Goal: Information Seeking & Learning: Learn about a topic

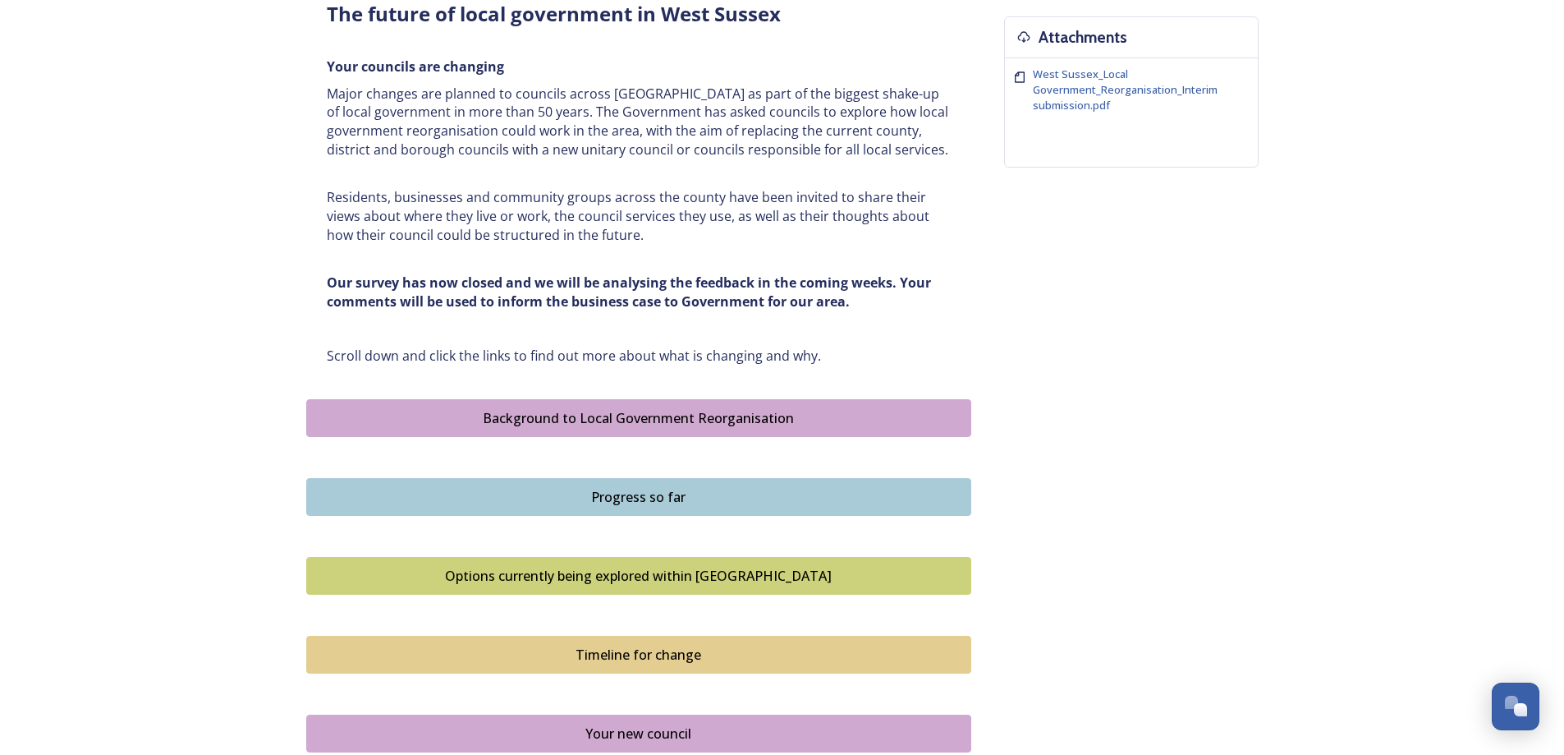
scroll to position [657, 0]
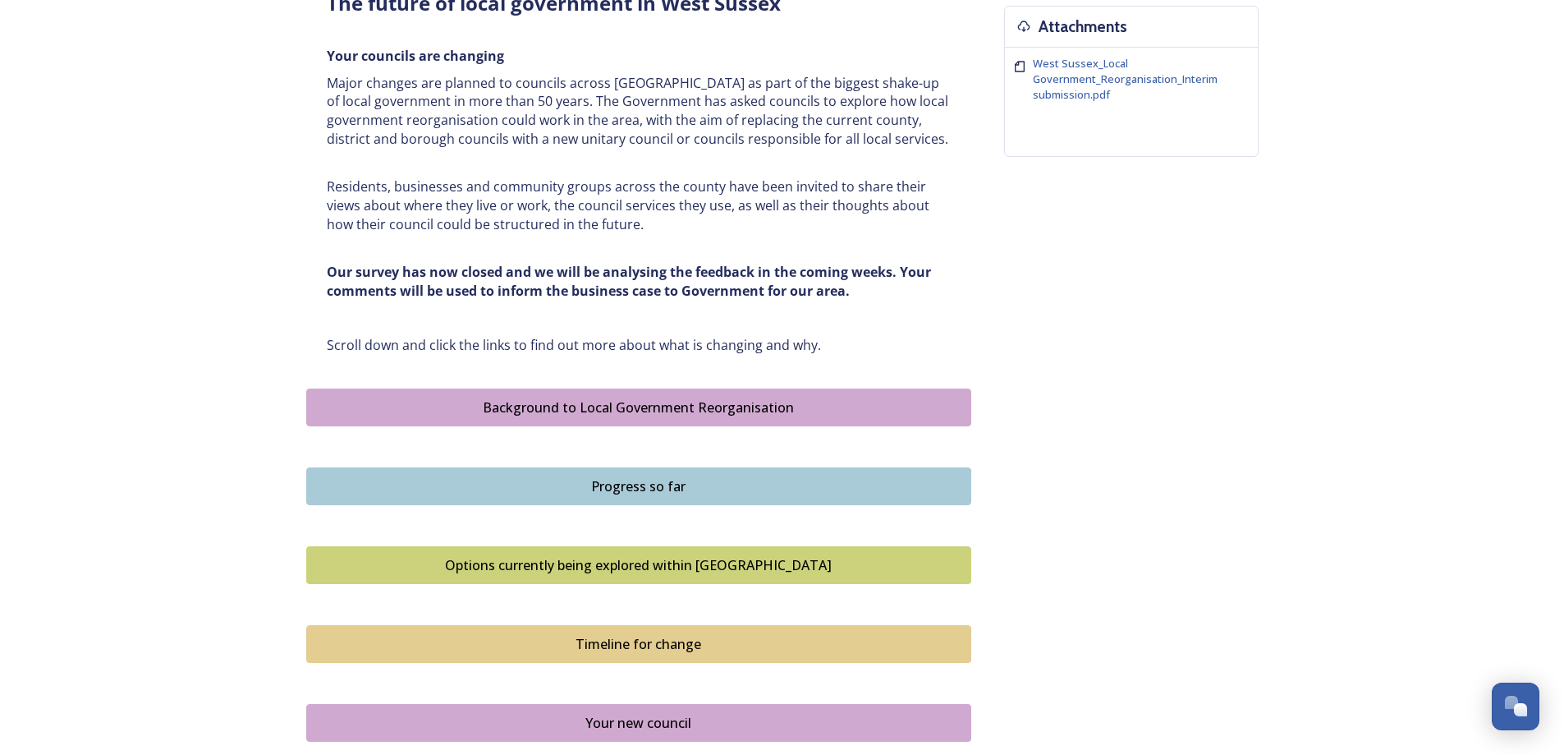
click at [535, 489] on div "Progress so far" at bounding box center [638, 486] width 647 height 20
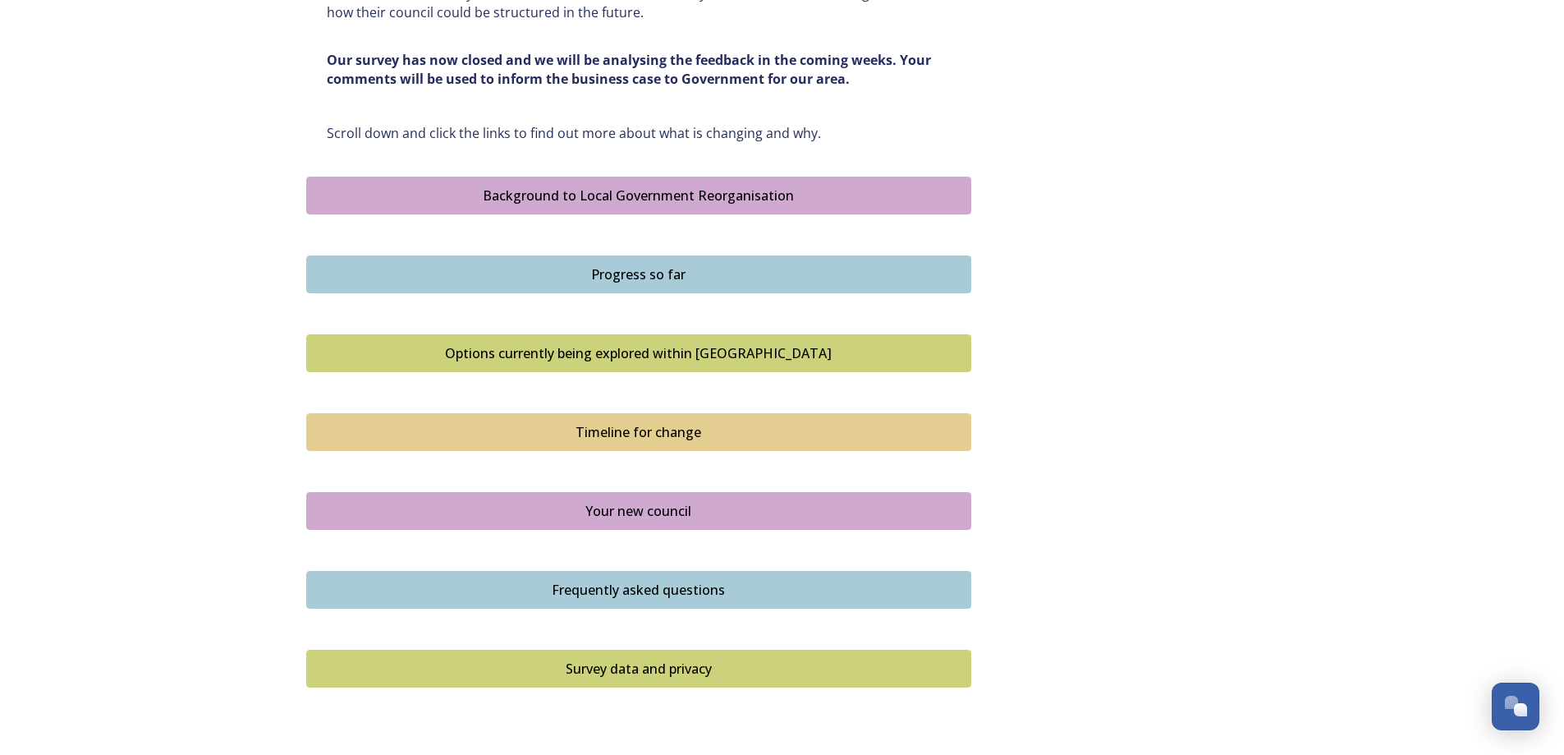
scroll to position [903, 0]
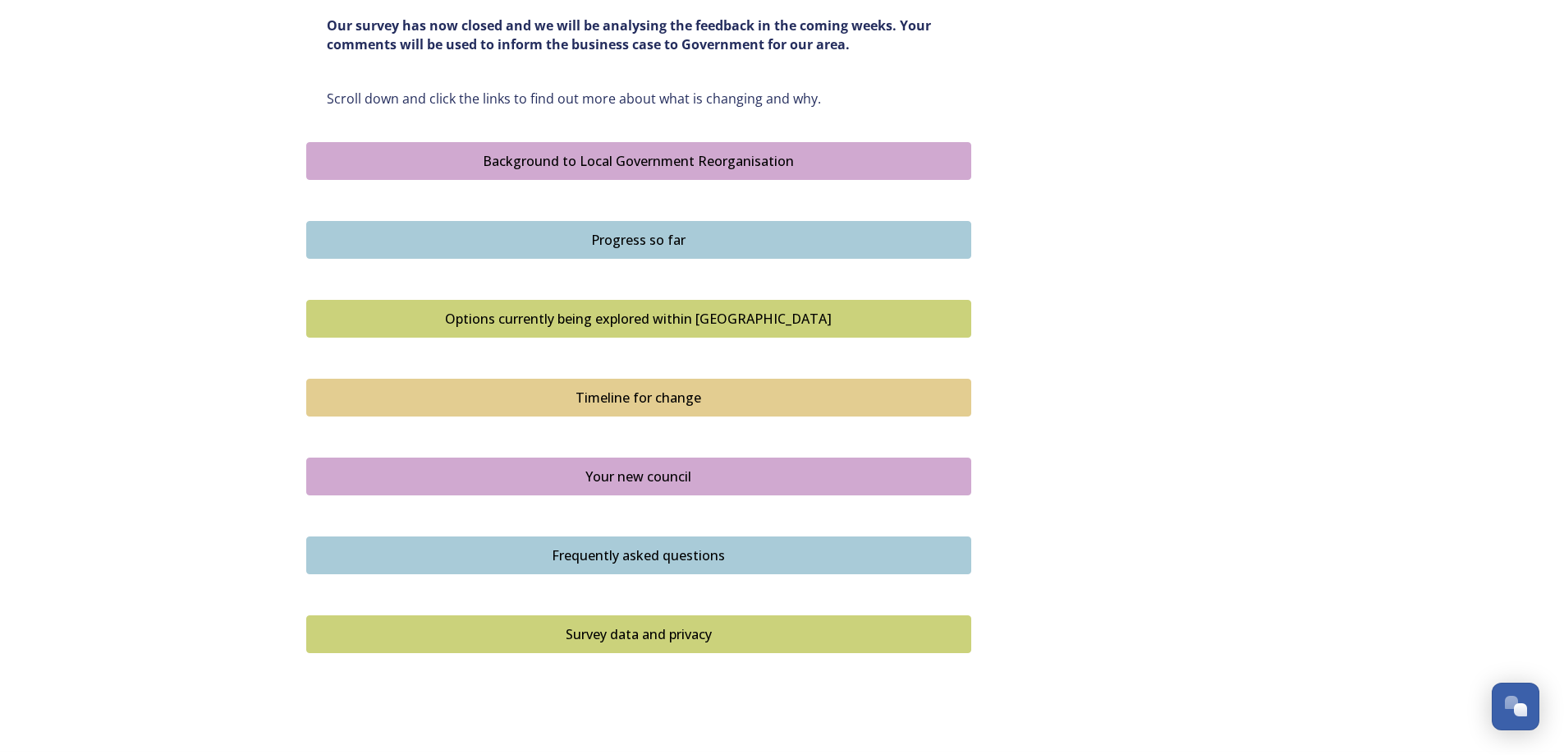
click at [591, 320] on div "Options currently being explored within [GEOGRAPHIC_DATA]" at bounding box center [638, 319] width 647 height 20
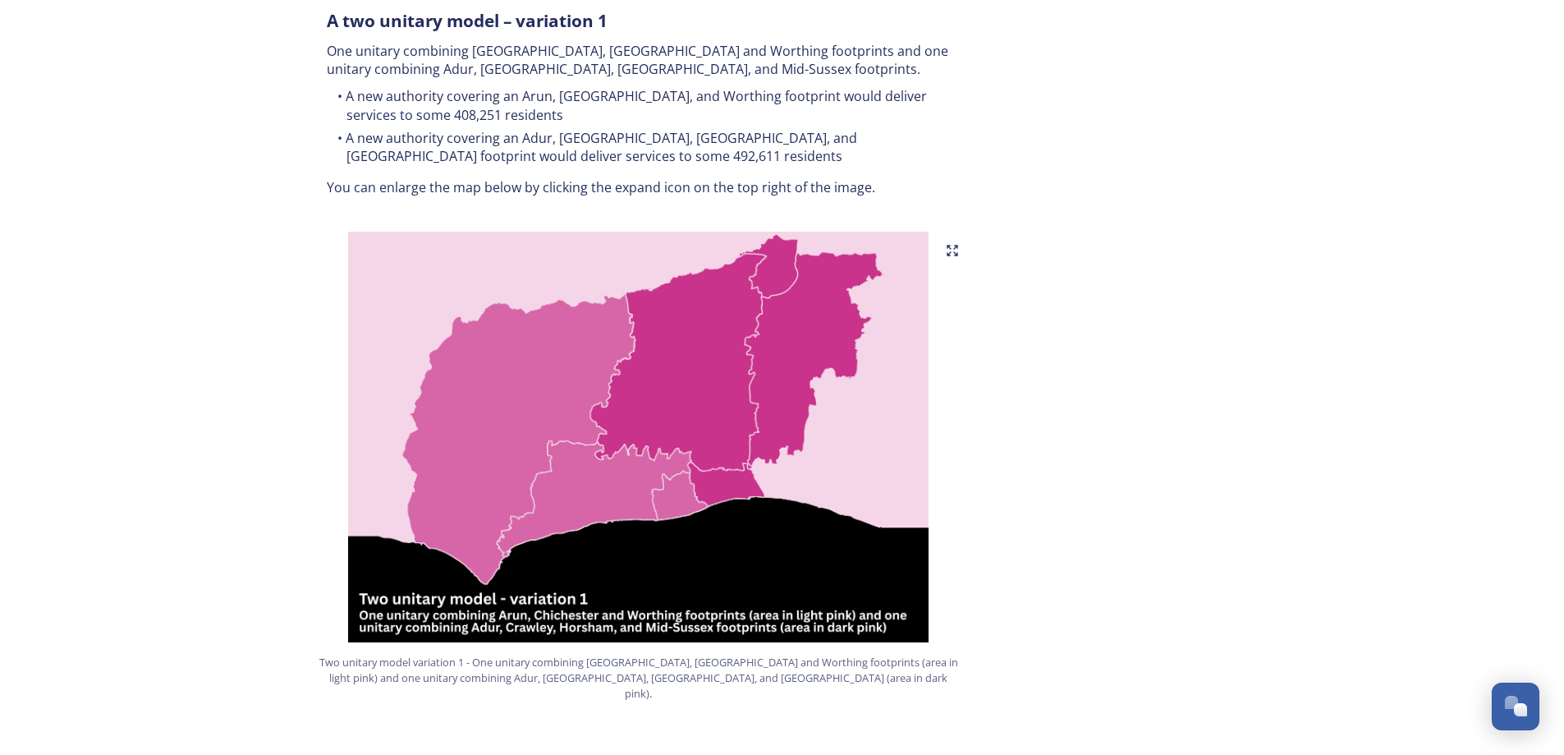
scroll to position [898, 0]
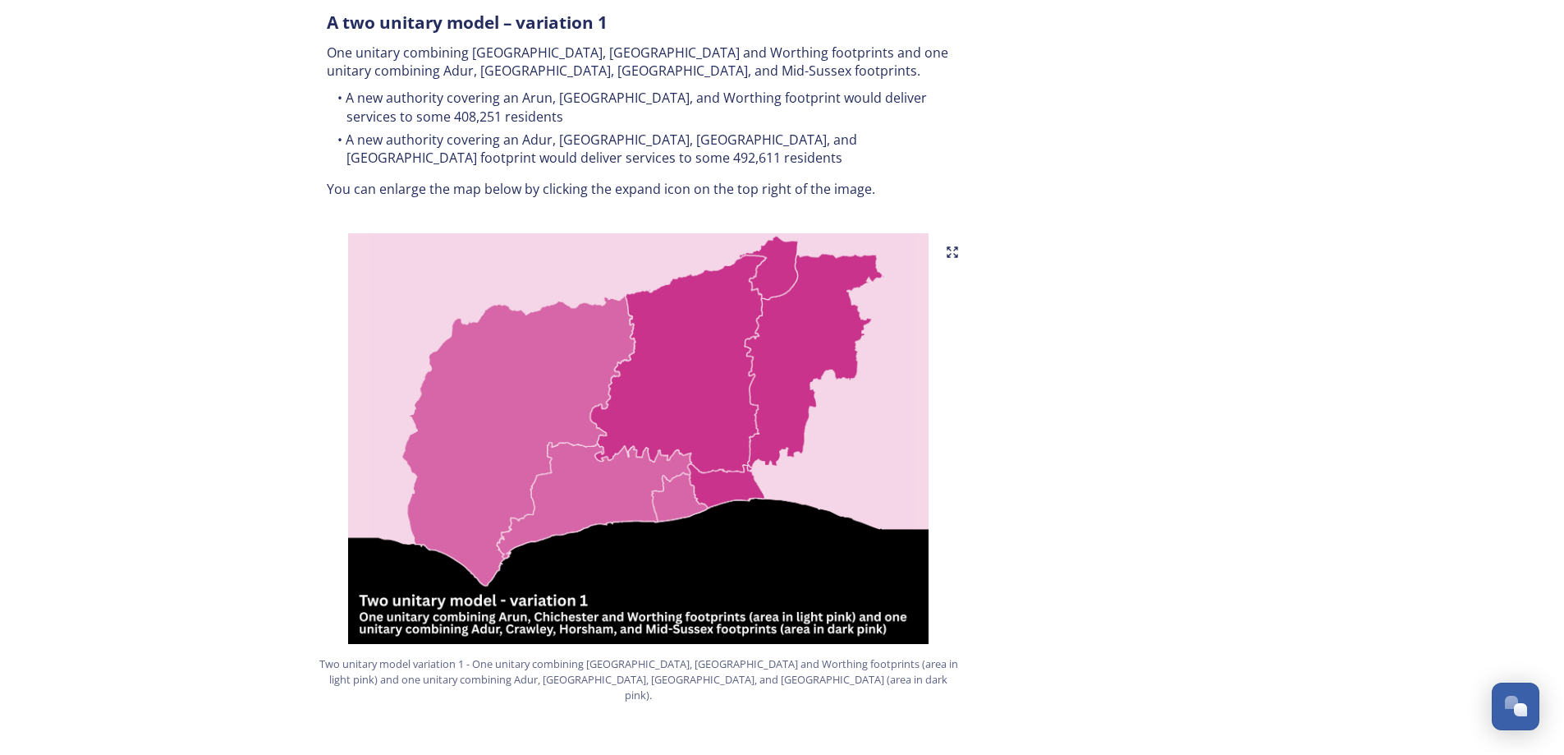
click at [677, 131] on li "A new authority covering an Adur, [GEOGRAPHIC_DATA], [GEOGRAPHIC_DATA], and [GE…" at bounding box center [639, 149] width 624 height 37
click at [772, 131] on li "A new authority covering an Adur, [GEOGRAPHIC_DATA], [GEOGRAPHIC_DATA], and [GE…" at bounding box center [639, 149] width 624 height 37
drag, startPoint x: 767, startPoint y: 124, endPoint x: 518, endPoint y: 116, distance: 249.0
click at [518, 131] on li "A new authority covering an Adur, [GEOGRAPHIC_DATA], [GEOGRAPHIC_DATA], and [GE…" at bounding box center [639, 149] width 624 height 37
click at [669, 133] on li "A new authority covering an Adur, [GEOGRAPHIC_DATA], [GEOGRAPHIC_DATA], and [GE…" at bounding box center [639, 149] width 624 height 37
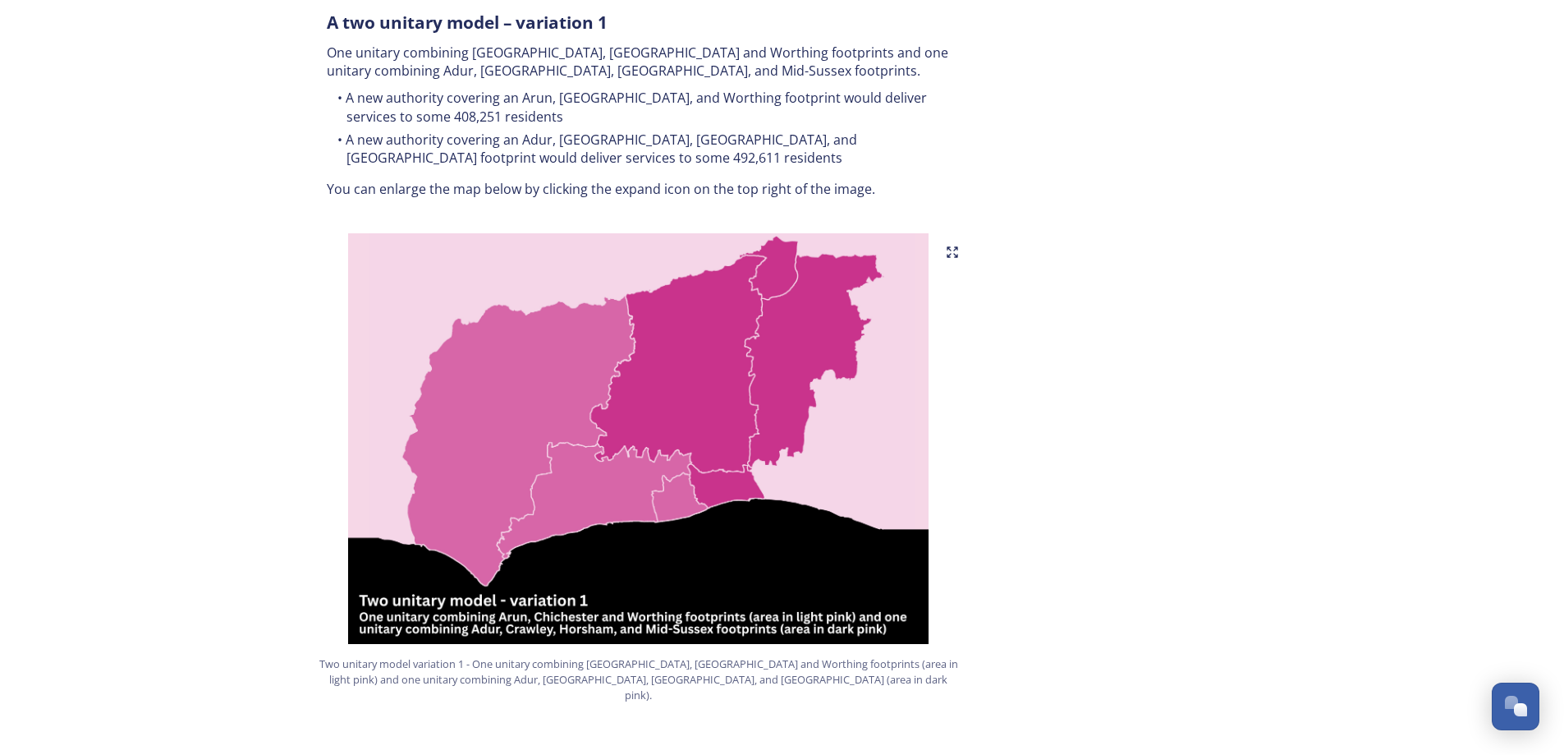
click at [679, 470] on img at bounding box center [638, 438] width 665 height 411
click at [595, 467] on img at bounding box center [638, 438] width 665 height 411
click at [443, 425] on img at bounding box center [638, 438] width 665 height 411
click at [733, 473] on img at bounding box center [638, 438] width 665 height 411
click at [771, 264] on img at bounding box center [638, 438] width 665 height 411
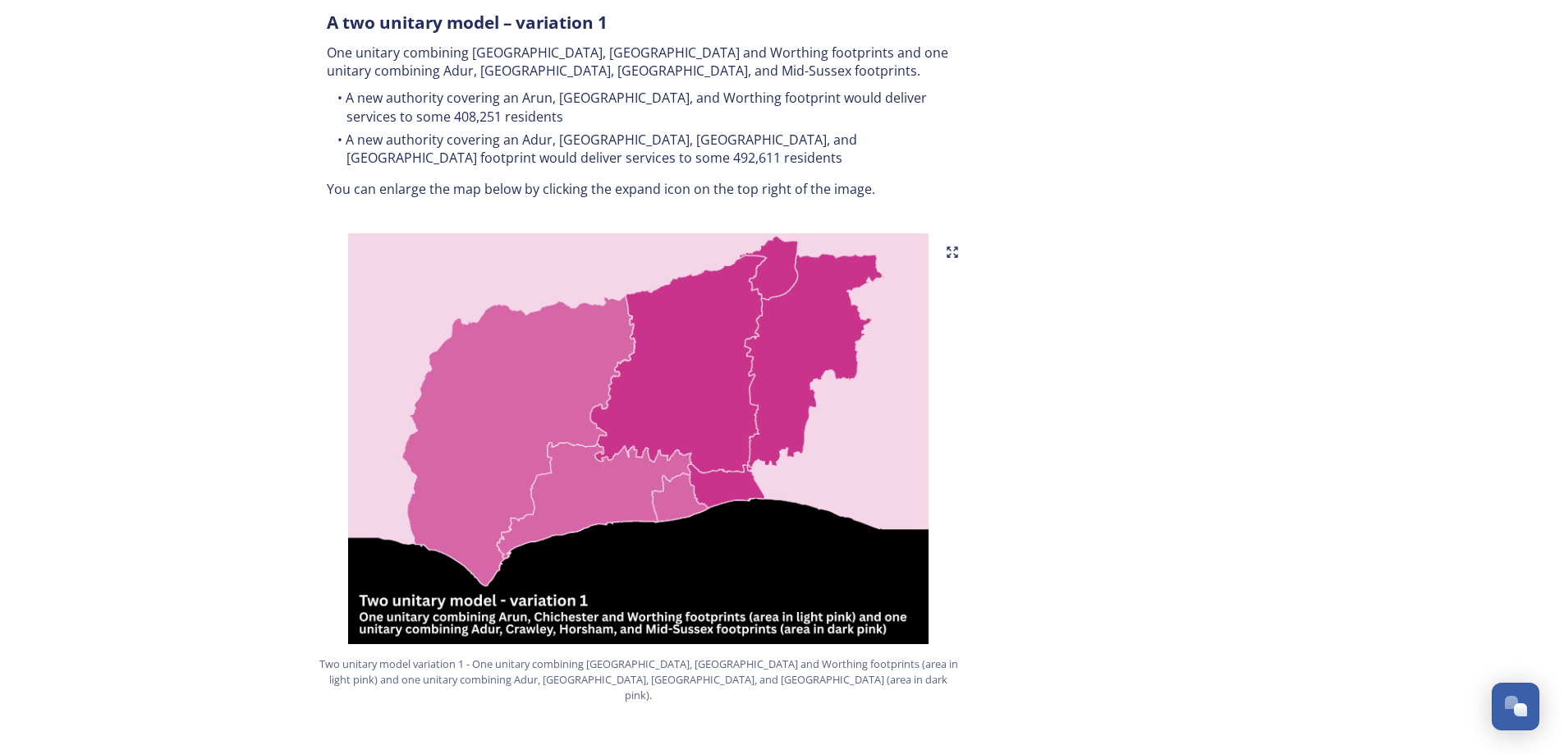
click at [743, 337] on img at bounding box center [638, 438] width 665 height 411
click at [762, 345] on img at bounding box center [638, 438] width 665 height 411
drag, startPoint x: 739, startPoint y: 469, endPoint x: 717, endPoint y: 469, distance: 22.2
click at [717, 469] on img at bounding box center [638, 438] width 665 height 411
click at [663, 480] on img at bounding box center [638, 438] width 665 height 411
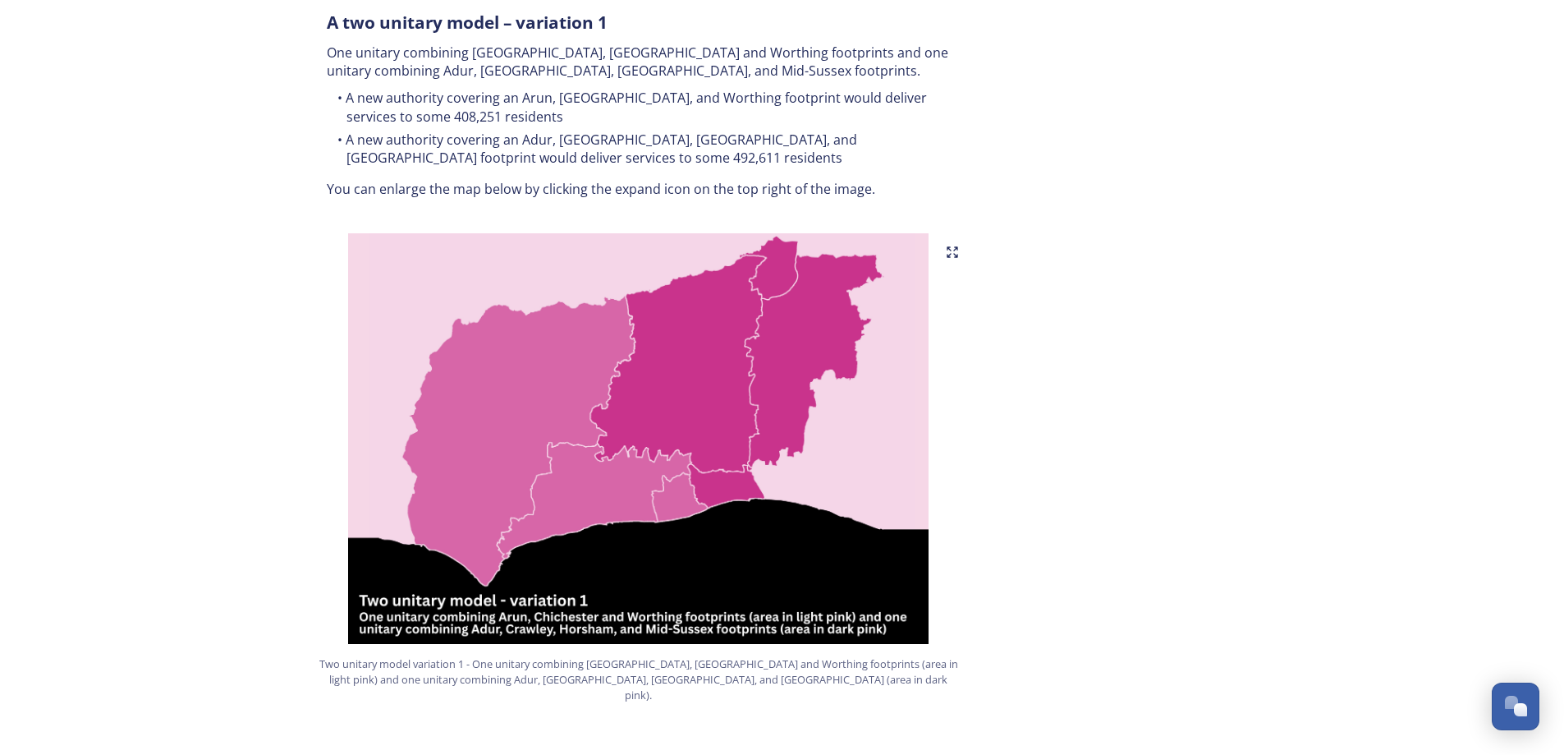
click at [663, 480] on img at bounding box center [638, 438] width 665 height 411
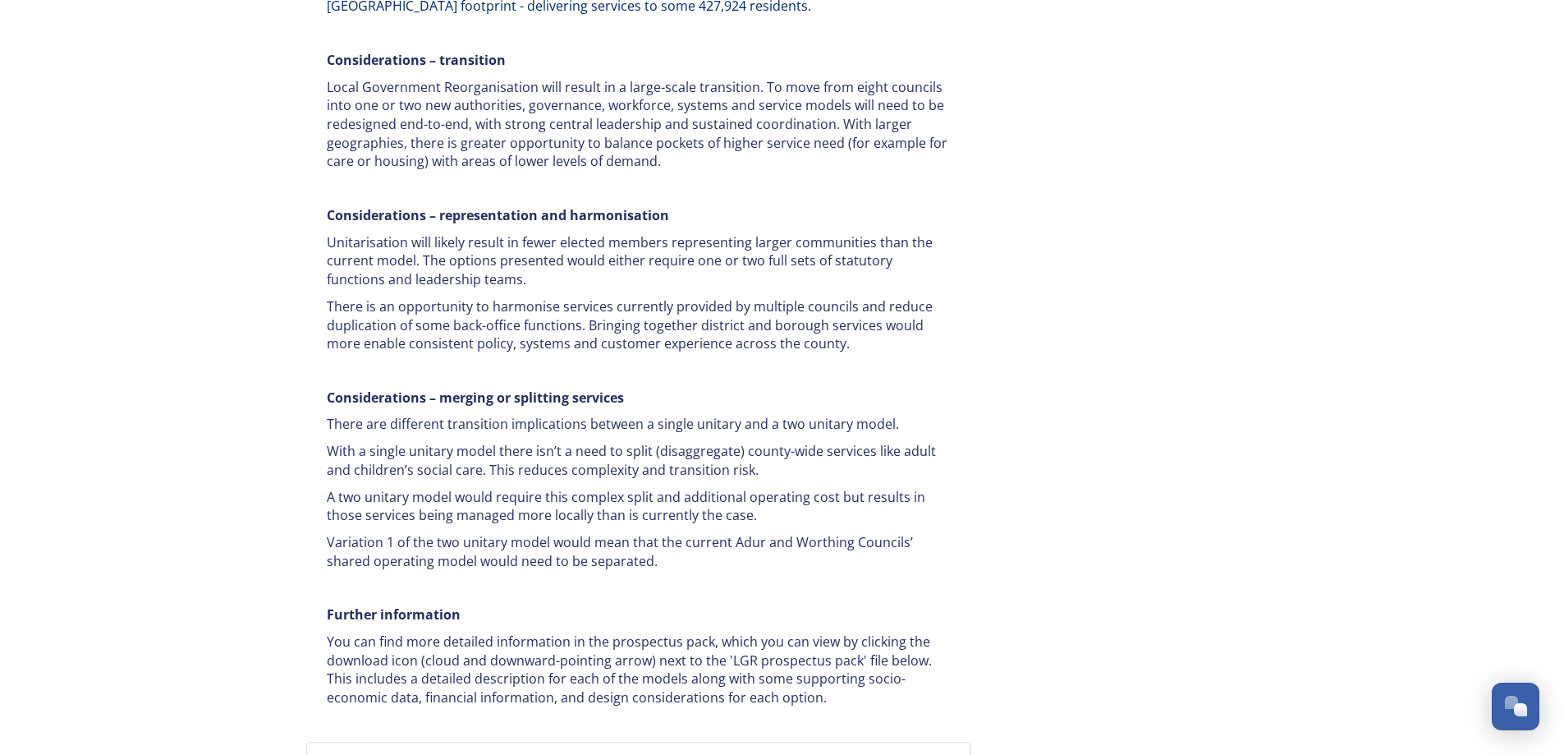
scroll to position [3034, 0]
